Goal: Information Seeking & Learning: Learn about a topic

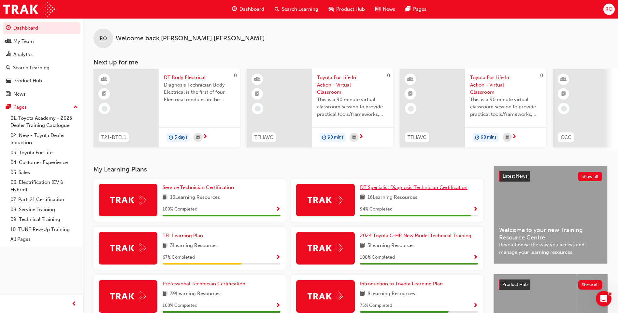
click at [388, 191] on span "DT Specialist Diagnosis Technician Certification" at bounding box center [413, 188] width 107 height 6
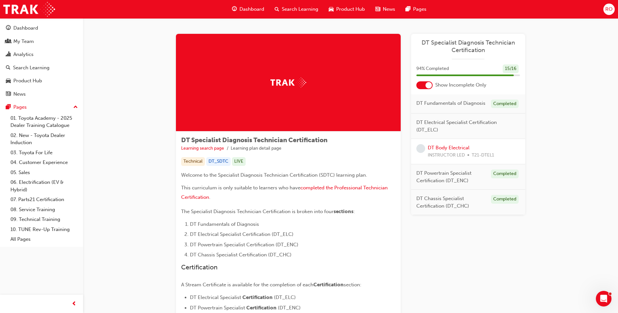
click at [447, 41] on span "DT Specialist Diagnosis Technician Certification" at bounding box center [468, 46] width 104 height 15
click at [295, 7] on span "Search Learning" at bounding box center [300, 9] width 36 height 7
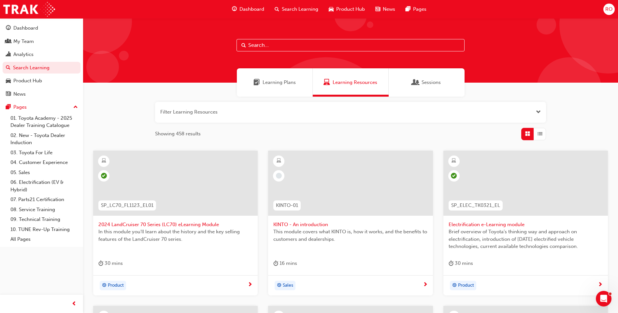
click at [296, 43] on input "text" at bounding box center [350, 45] width 228 height 12
click at [272, 43] on input "text" at bounding box center [350, 45] width 228 height 12
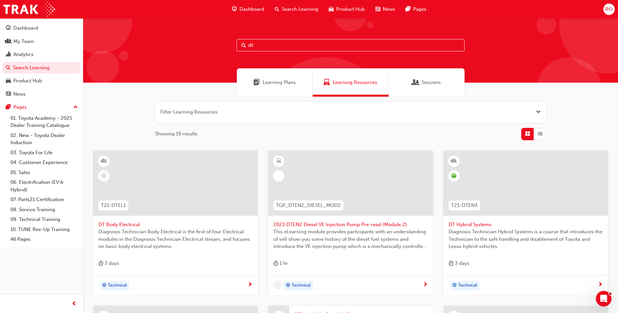
type input "d"
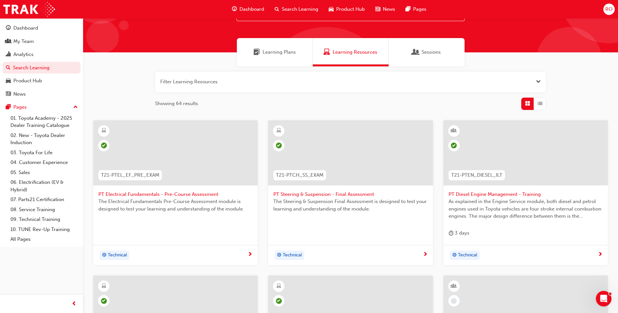
scroll to position [130, 0]
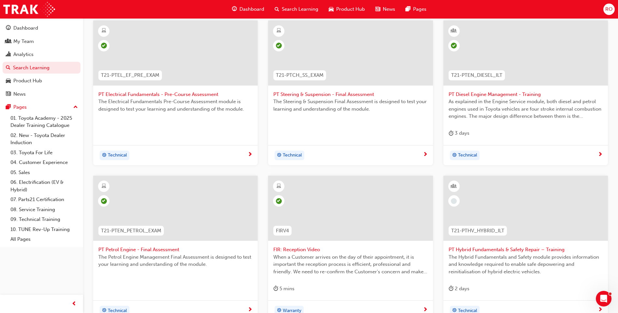
click at [298, 8] on span "Search Learning" at bounding box center [300, 9] width 36 height 7
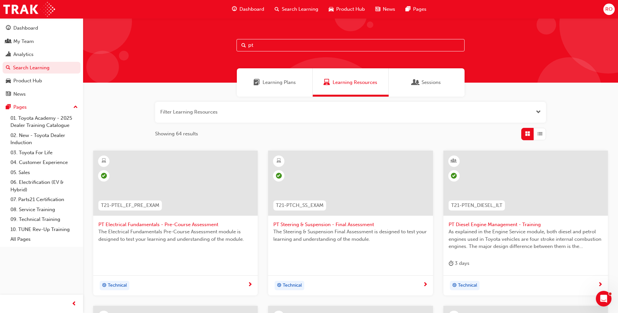
click at [275, 45] on input "pt" at bounding box center [350, 45] width 228 height 12
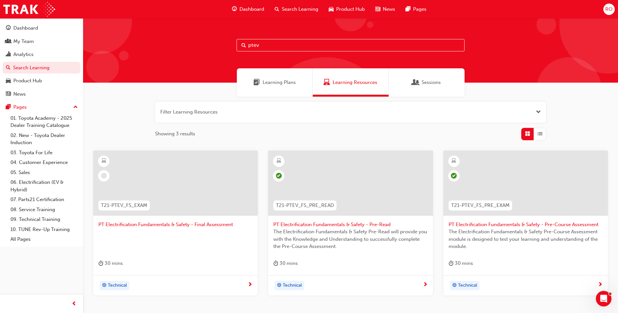
type input "ptev"
click at [141, 224] on span "PT Electrification Fundamentals & Safety - Final Assessment" at bounding box center [175, 224] width 154 height 7
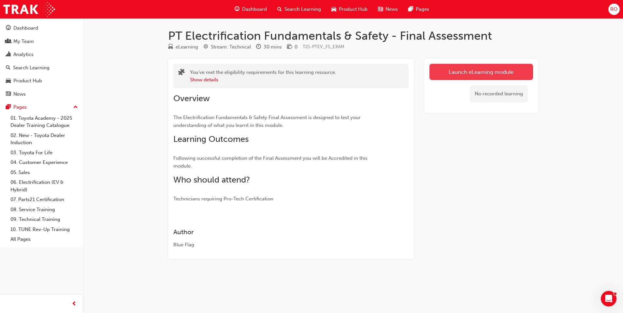
click at [445, 67] on link "Launch eLearning module" at bounding box center [481, 72] width 104 height 16
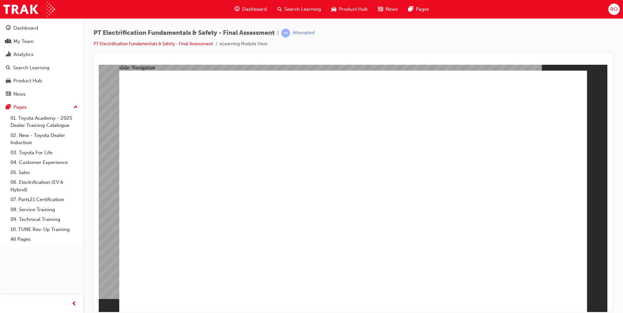
drag, startPoint x: 360, startPoint y: 224, endPoint x: 360, endPoint y: 218, distance: 6.5
checkbox input "true"
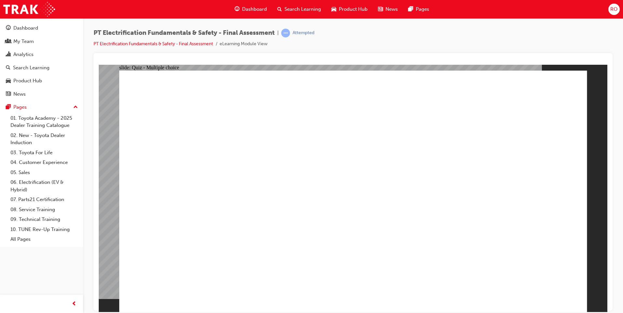
checkbox input "true"
radio input "true"
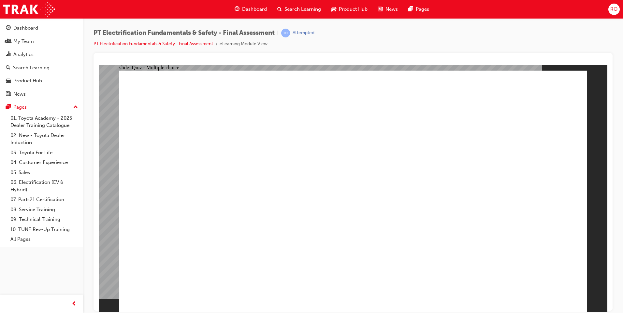
radio input "true"
drag, startPoint x: 310, startPoint y: 277, endPoint x: 310, endPoint y: 288, distance: 11.1
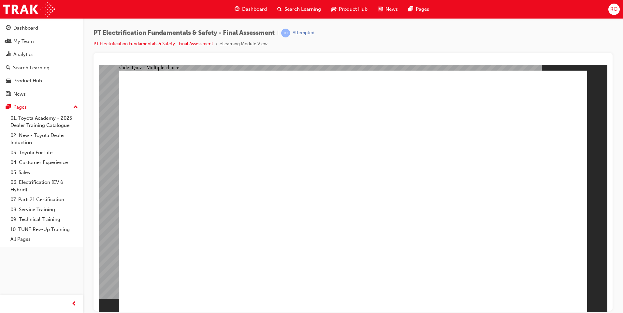
radio input "true"
checkbox input "true"
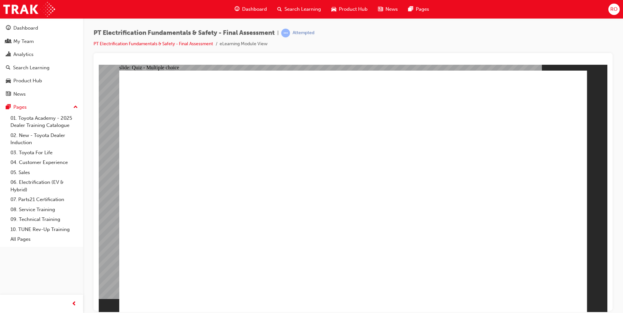
checkbox input "true"
radio input "true"
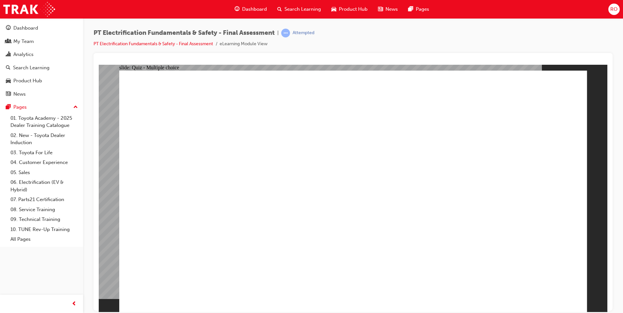
radio input "true"
checkbox input "true"
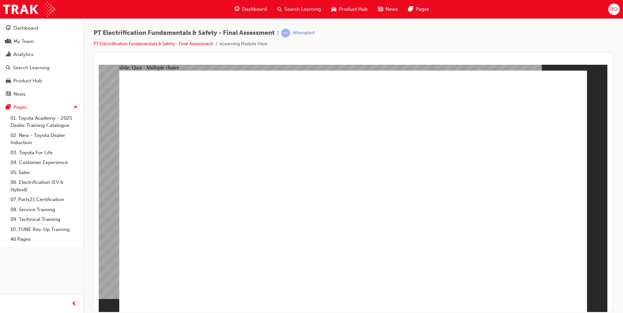
checkbox input "true"
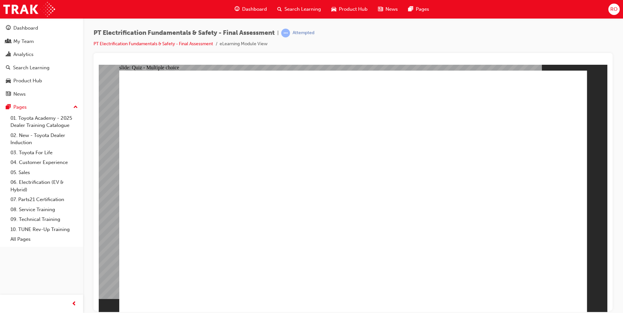
checkbox input "true"
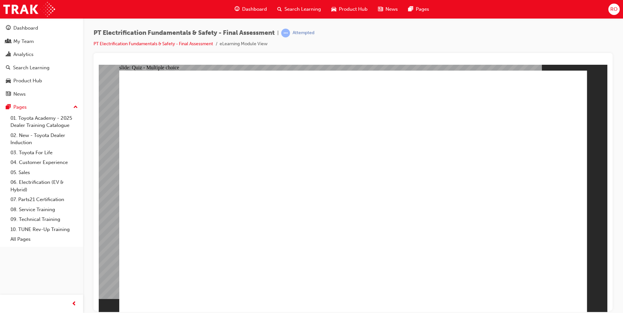
checkbox input "false"
radio input "true"
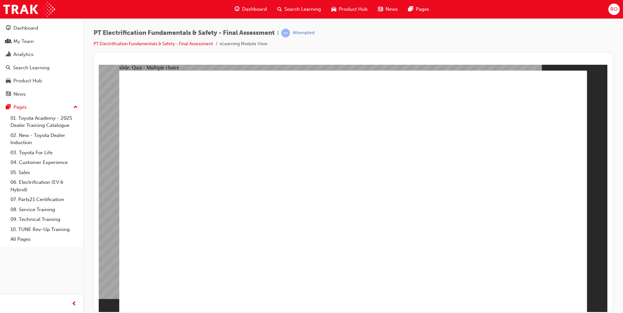
radio input "true"
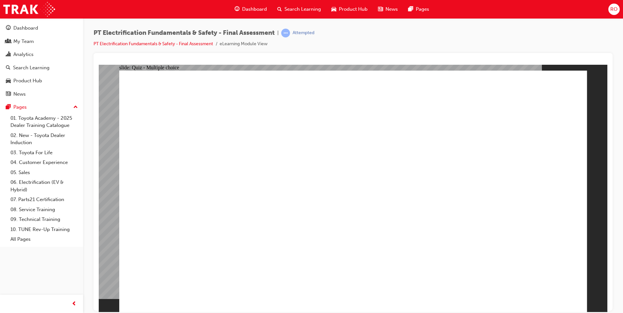
radio input "true"
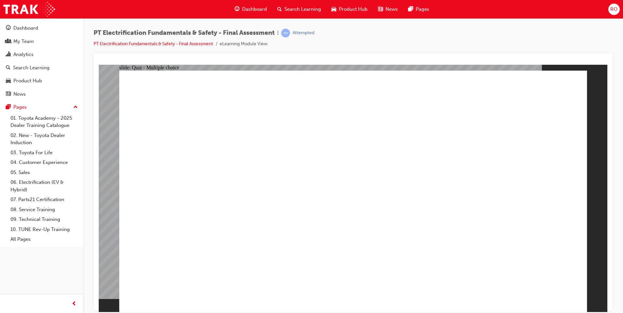
radio input "true"
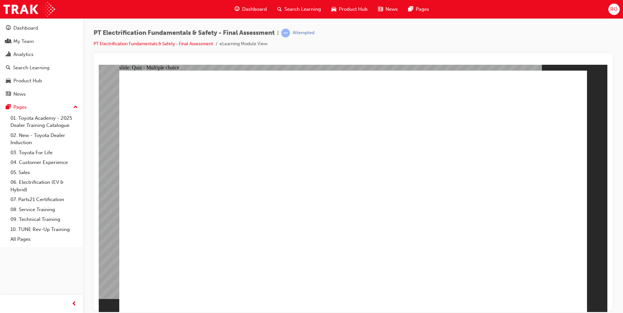
radio input "true"
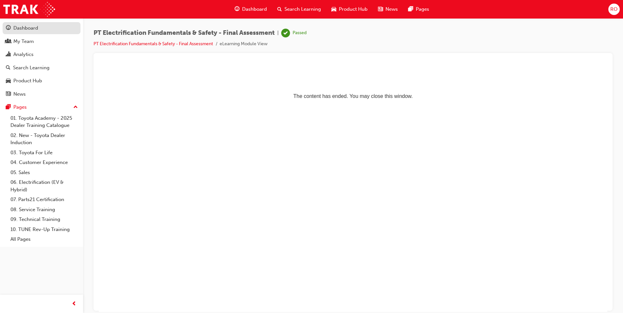
click at [26, 26] on div "Dashboard" at bounding box center [25, 27] width 25 height 7
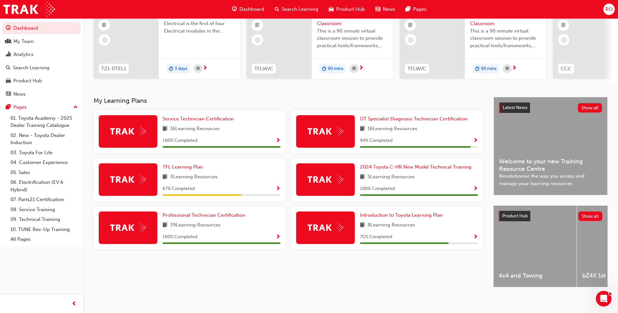
scroll to position [76, 0]
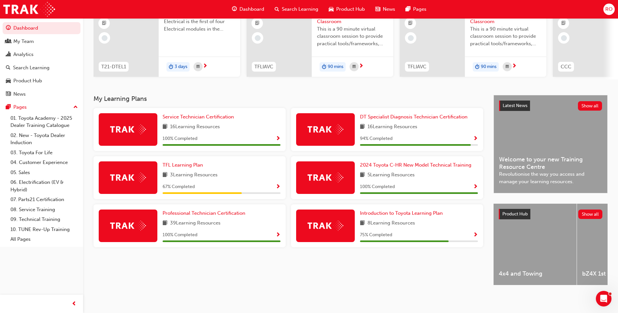
click at [474, 136] on span "Show Progress" at bounding box center [475, 139] width 5 height 6
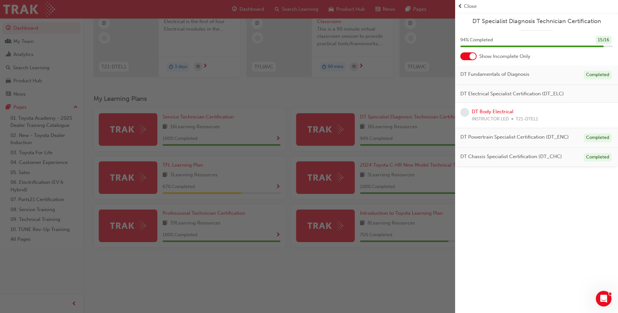
click at [467, 4] on span "Close" at bounding box center [470, 6] width 13 height 7
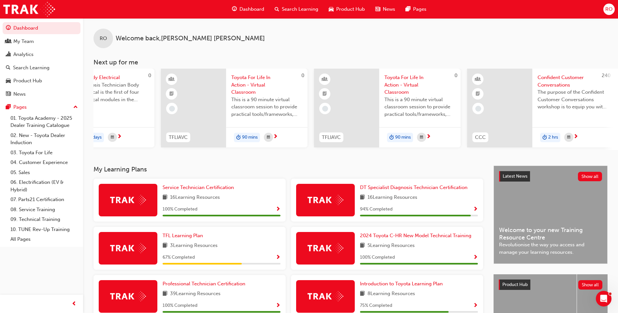
scroll to position [0, 86]
